Goal: Navigation & Orientation: Understand site structure

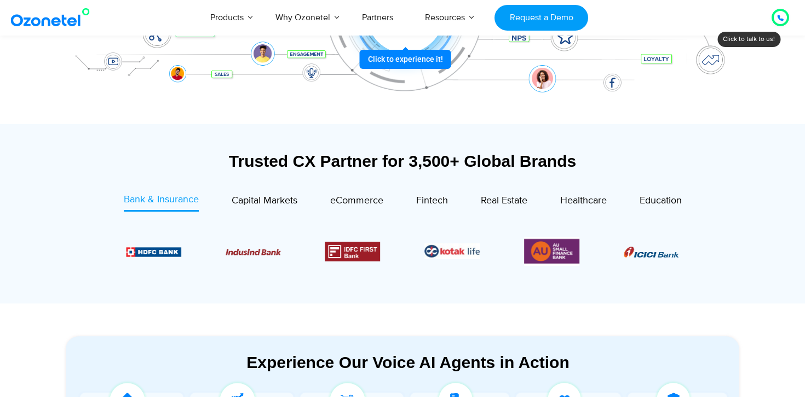
scroll to position [309, 0]
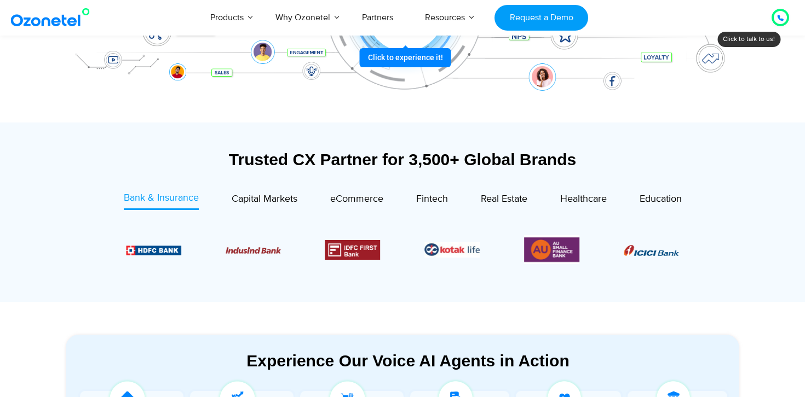
drag, startPoint x: 488, startPoint y: 240, endPoint x: 397, endPoint y: 258, distance: 92.6
click at [397, 258] on div "Image Carousel" at bounding box center [402, 249] width 553 height 29
click at [505, 199] on span "Real Estate" at bounding box center [504, 199] width 47 height 12
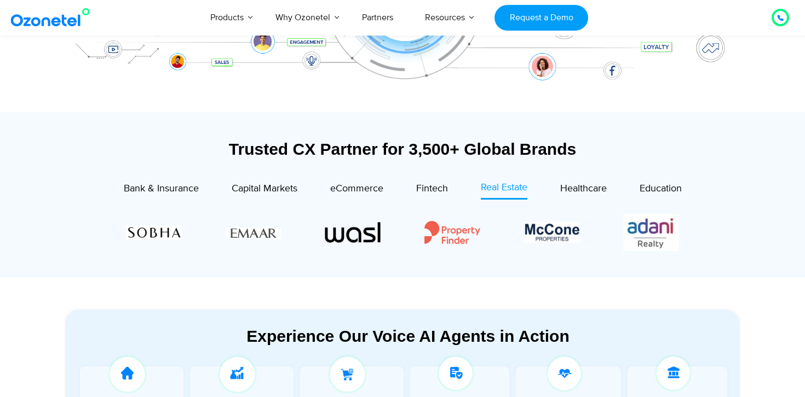
scroll to position [319, 0]
click at [176, 187] on span "Bank & Insurance" at bounding box center [161, 189] width 75 height 12
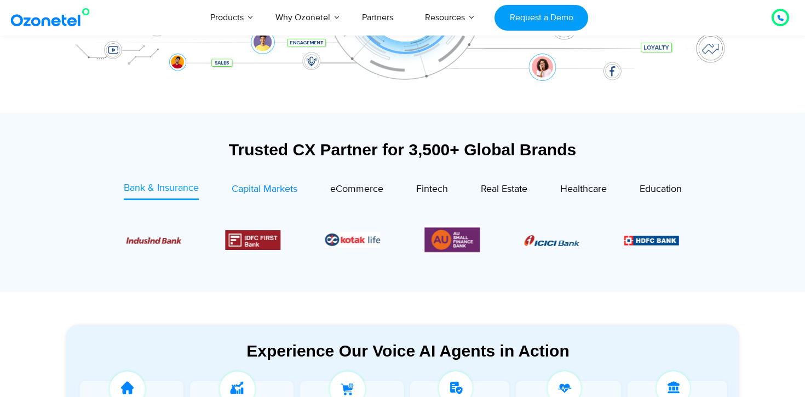
click at [251, 188] on span "Capital Markets" at bounding box center [265, 189] width 66 height 12
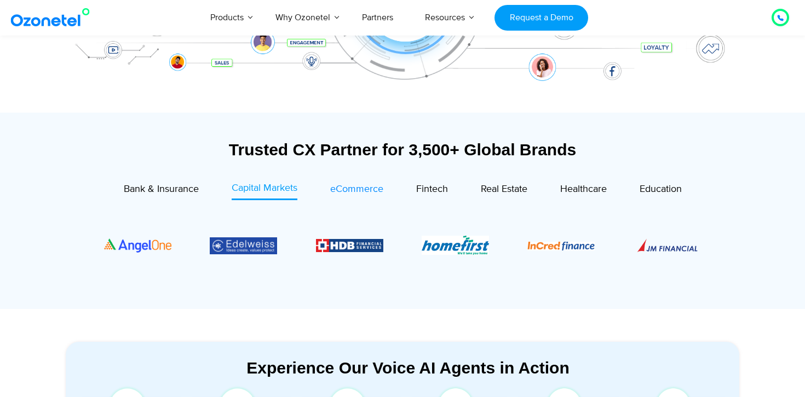
click at [366, 189] on span "eCommerce" at bounding box center [356, 189] width 53 height 12
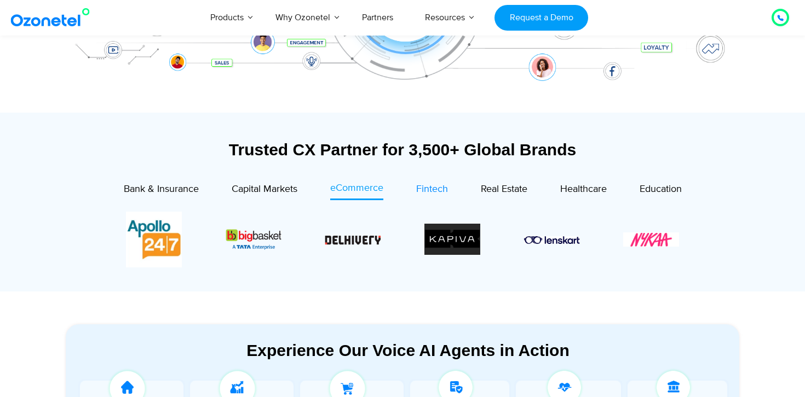
click at [424, 189] on span "Fintech" at bounding box center [432, 189] width 32 height 12
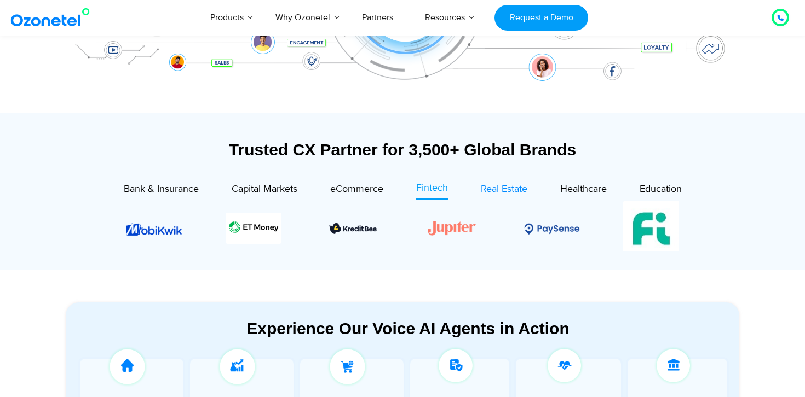
click at [493, 189] on span "Real Estate" at bounding box center [504, 189] width 47 height 12
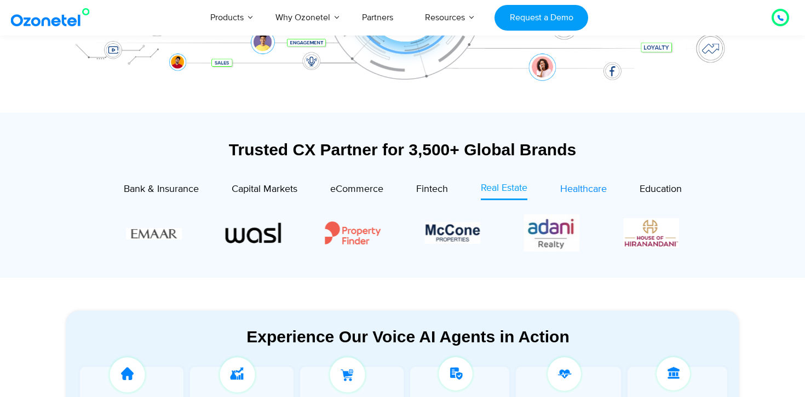
click at [577, 193] on span "Healthcare" at bounding box center [583, 189] width 47 height 12
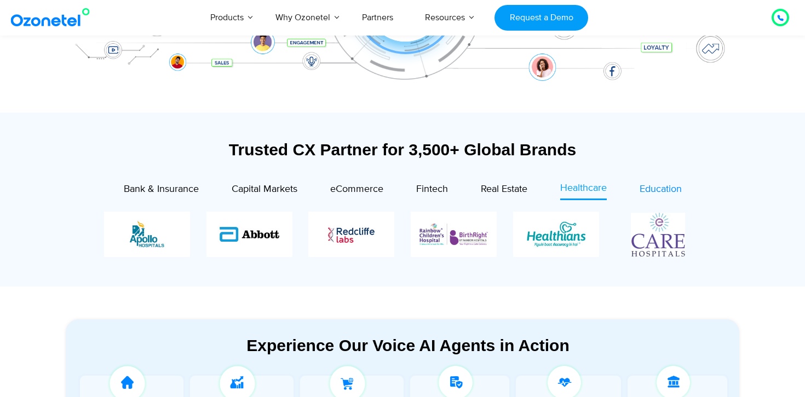
click at [675, 190] on span "Education" at bounding box center [660, 189] width 42 height 12
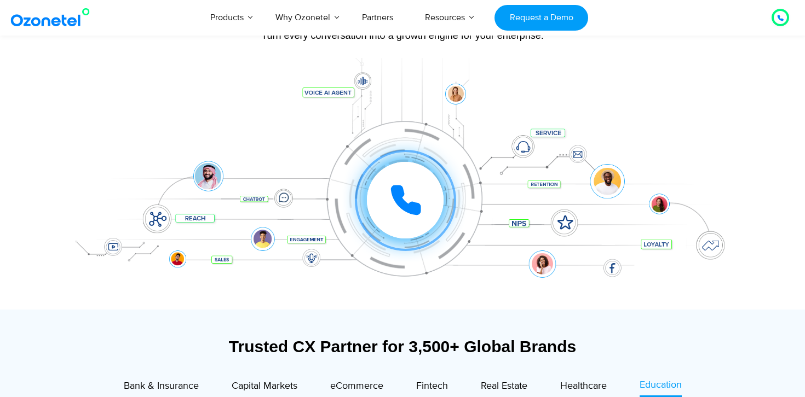
scroll to position [124, 0]
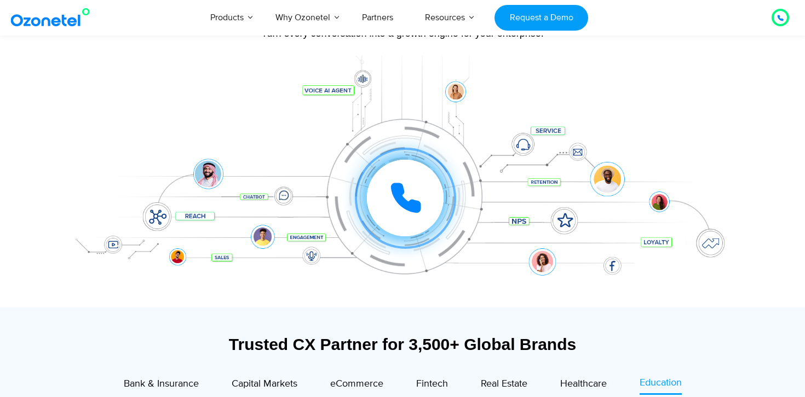
click at [402, 198] on icon at bounding box center [405, 197] width 27 height 27
click at [81, 93] on div "Click to experience it! Call ended 1 2 3 4 5 6 7 8 9 # 0" at bounding box center [402, 176] width 684 height 186
